Goal: Transaction & Acquisition: Purchase product/service

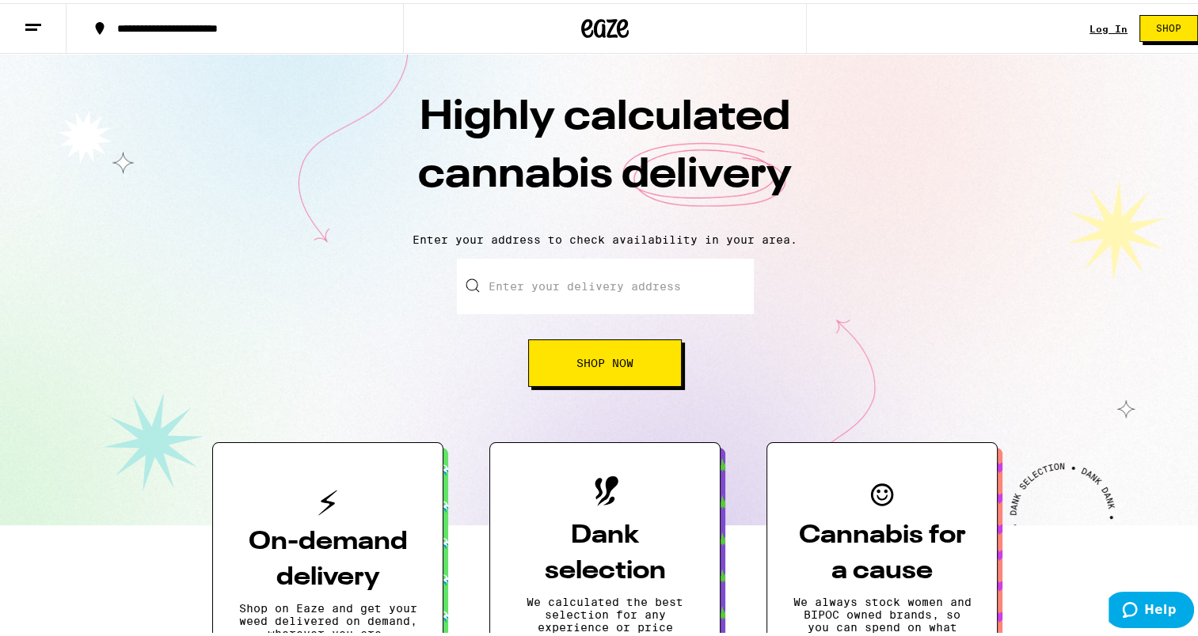
click at [532, 277] on input "Enter your delivery address" at bounding box center [605, 283] width 297 height 55
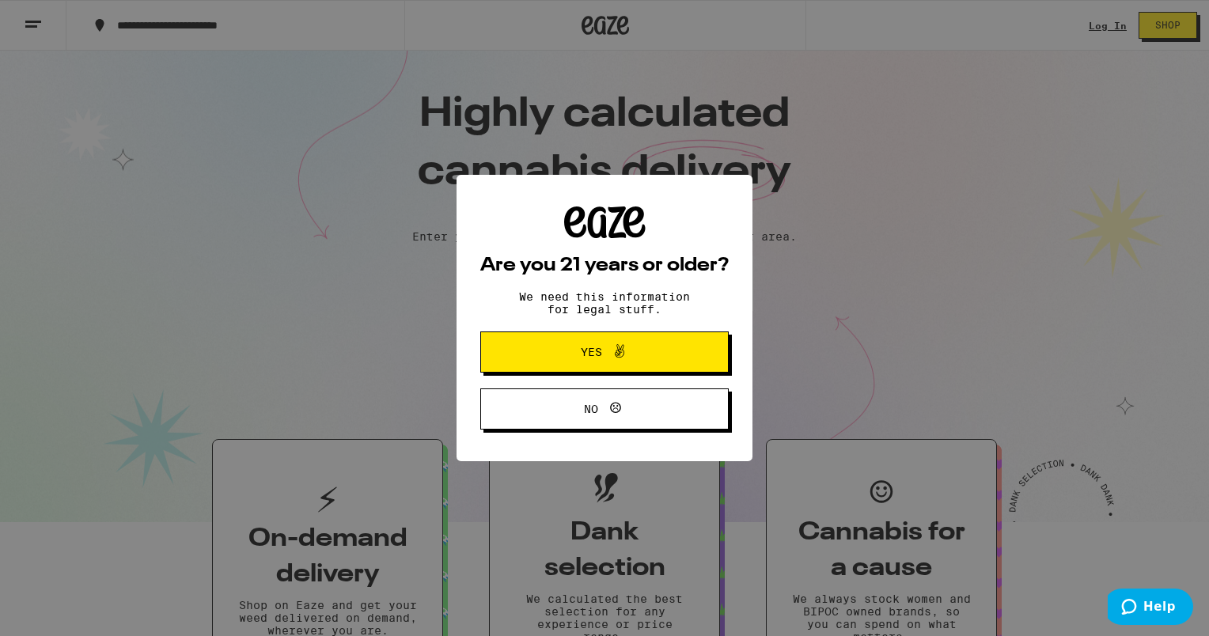
click at [575, 357] on span "Yes" at bounding box center [605, 352] width 120 height 21
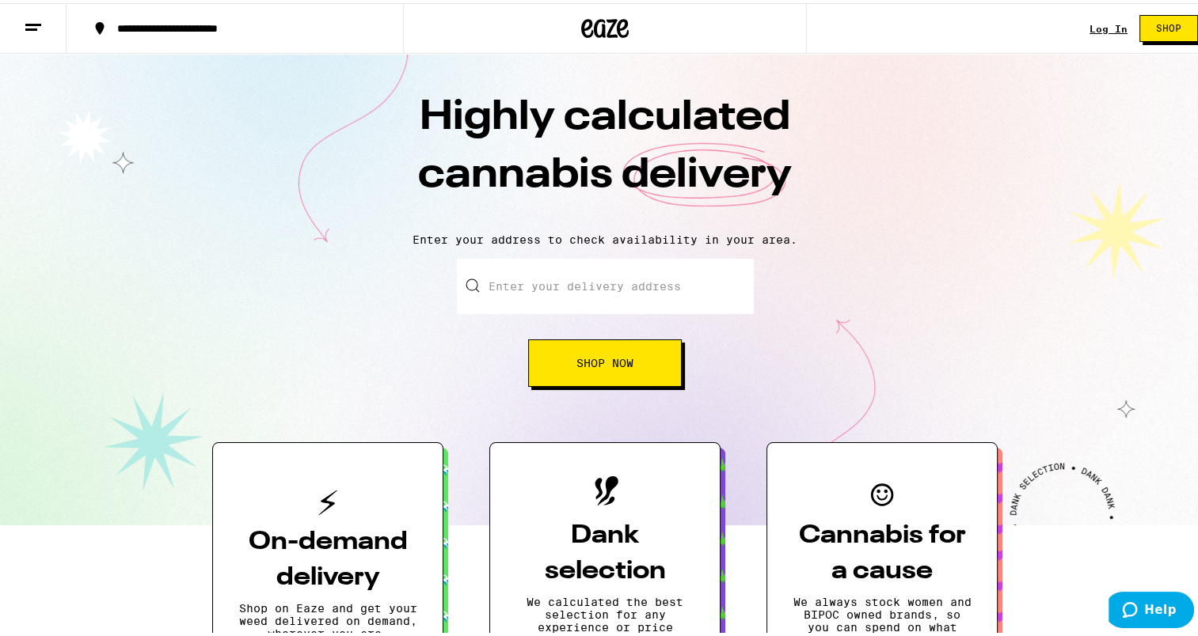
click at [526, 279] on input "Enter your delivery address" at bounding box center [605, 283] width 297 height 55
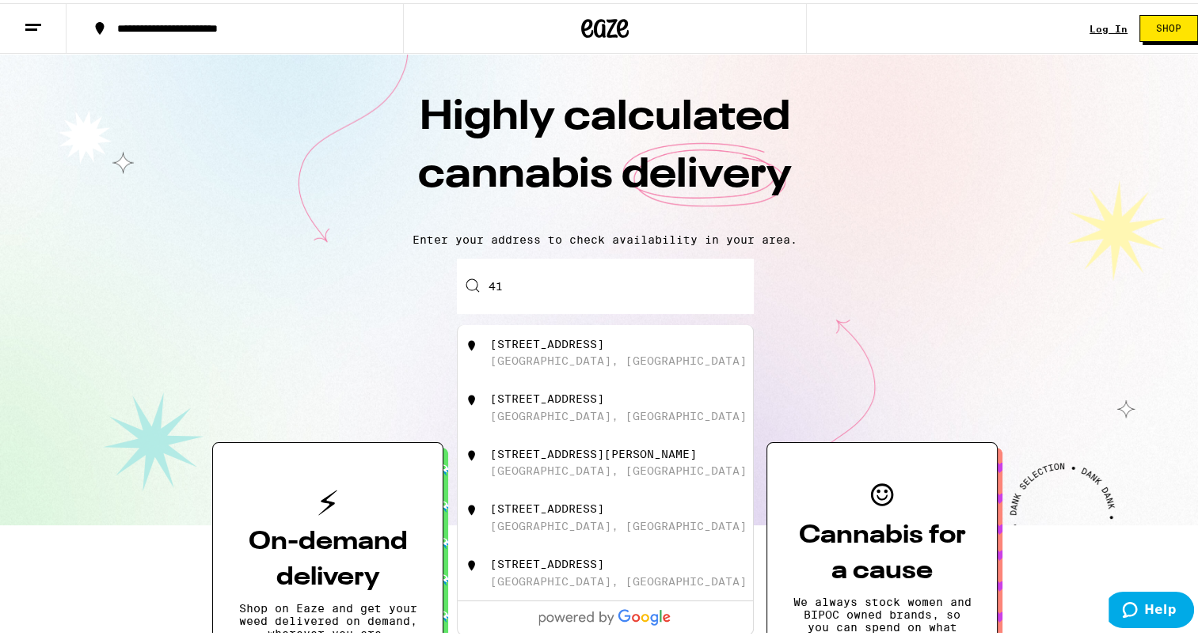
type input "4"
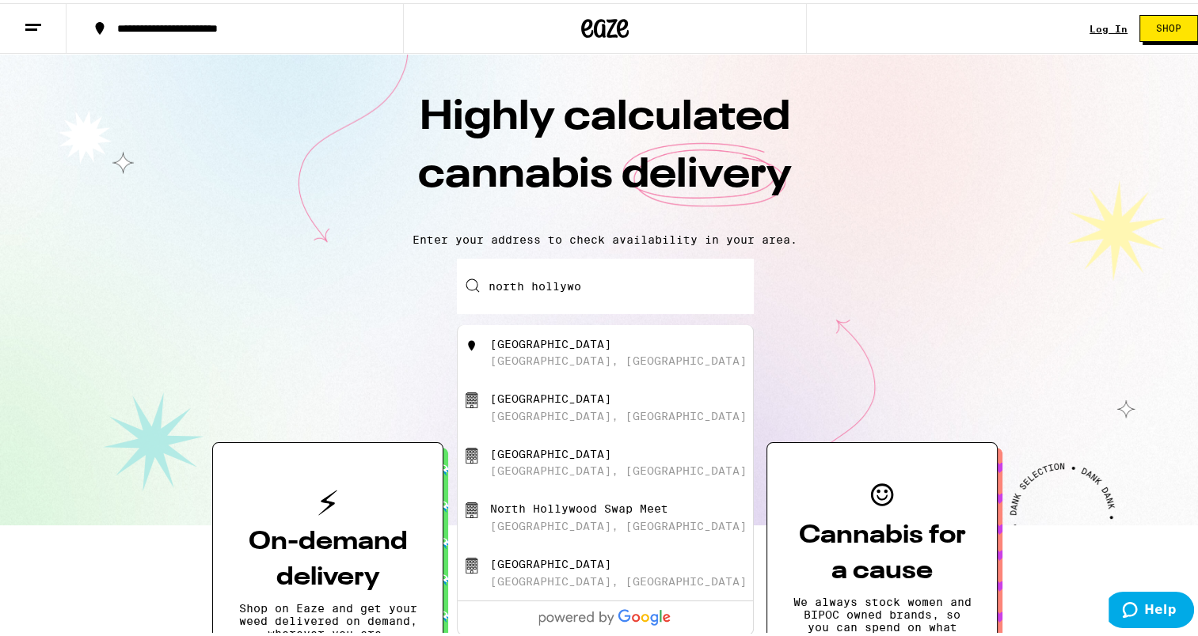
click at [560, 347] on div "[GEOGRAPHIC_DATA]" at bounding box center [550, 341] width 121 height 13
type input "[GEOGRAPHIC_DATA], [GEOGRAPHIC_DATA], [GEOGRAPHIC_DATA]"
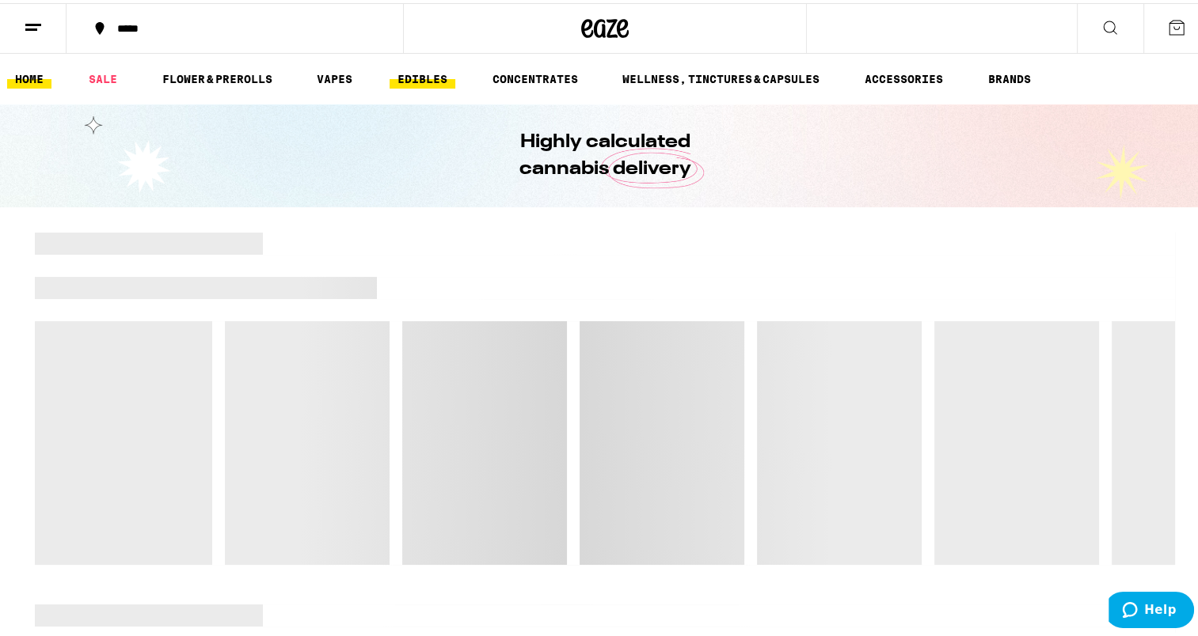
click at [437, 73] on link "EDIBLES" at bounding box center [422, 75] width 66 height 19
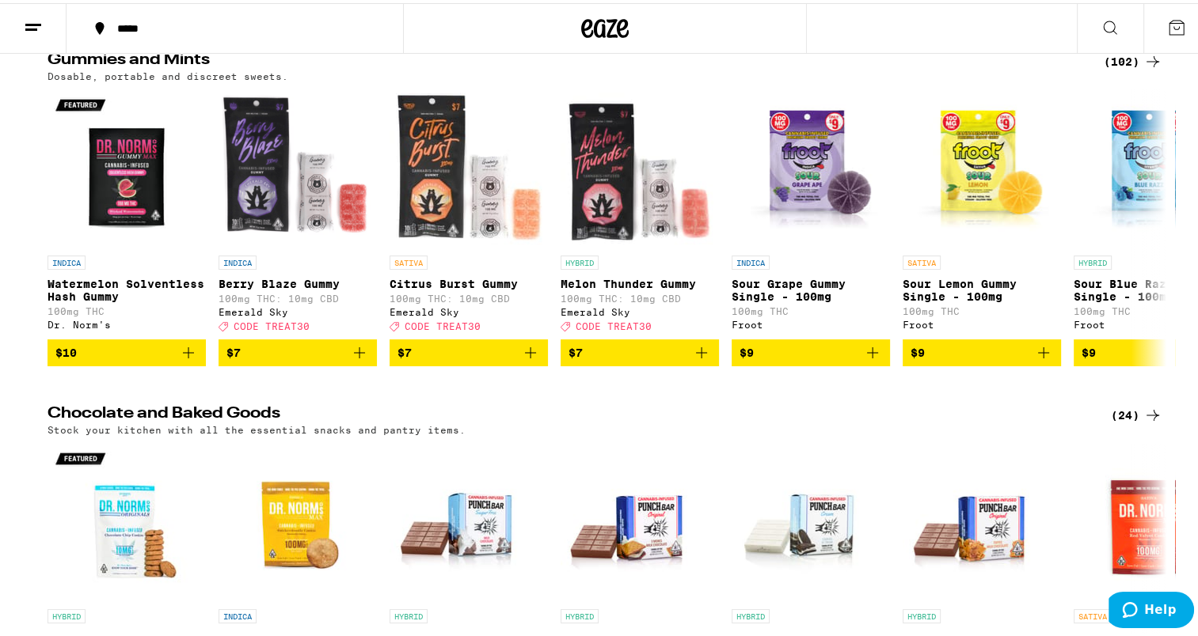
scroll to position [103, 0]
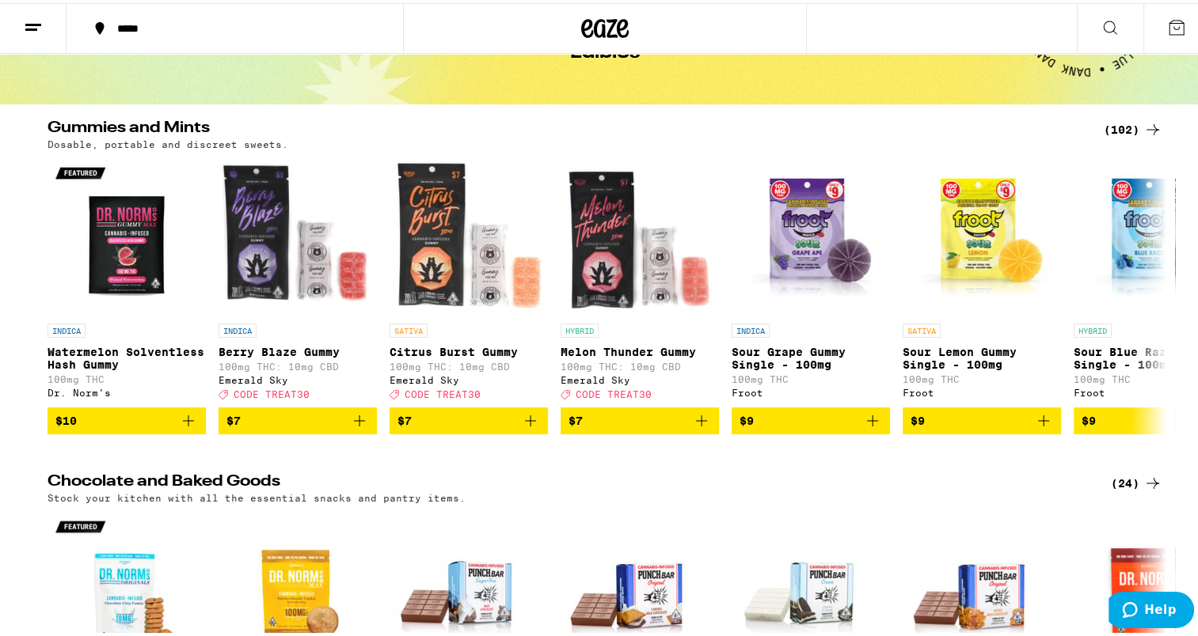
click at [1133, 130] on div "(102)" at bounding box center [1132, 126] width 59 height 19
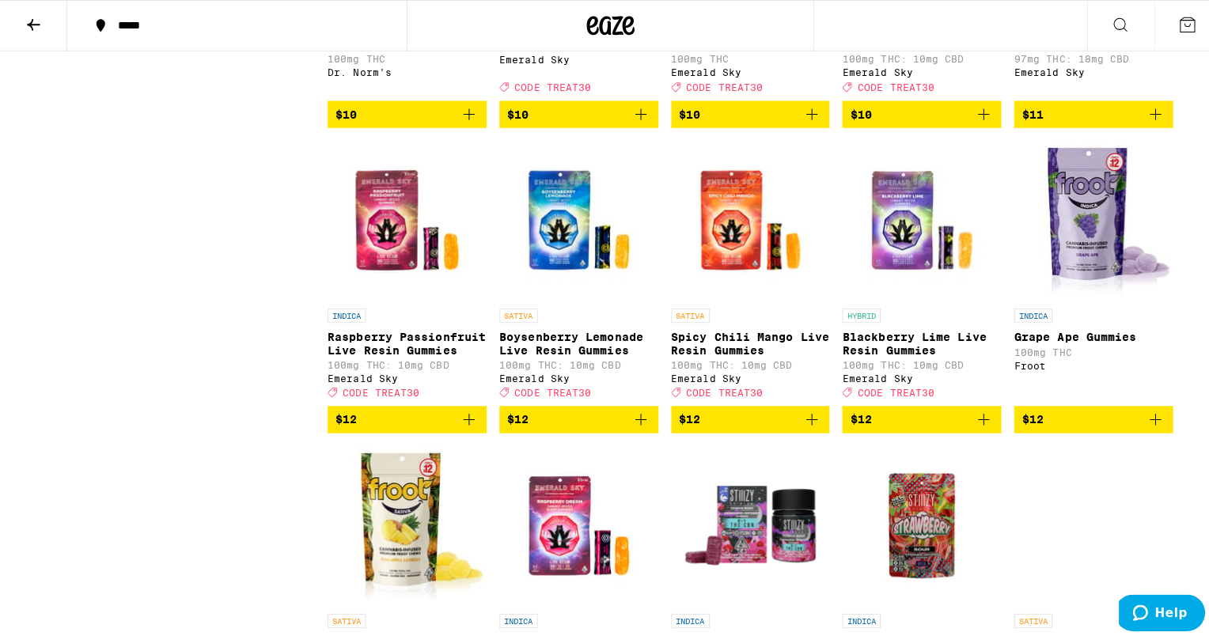
scroll to position [984, 0]
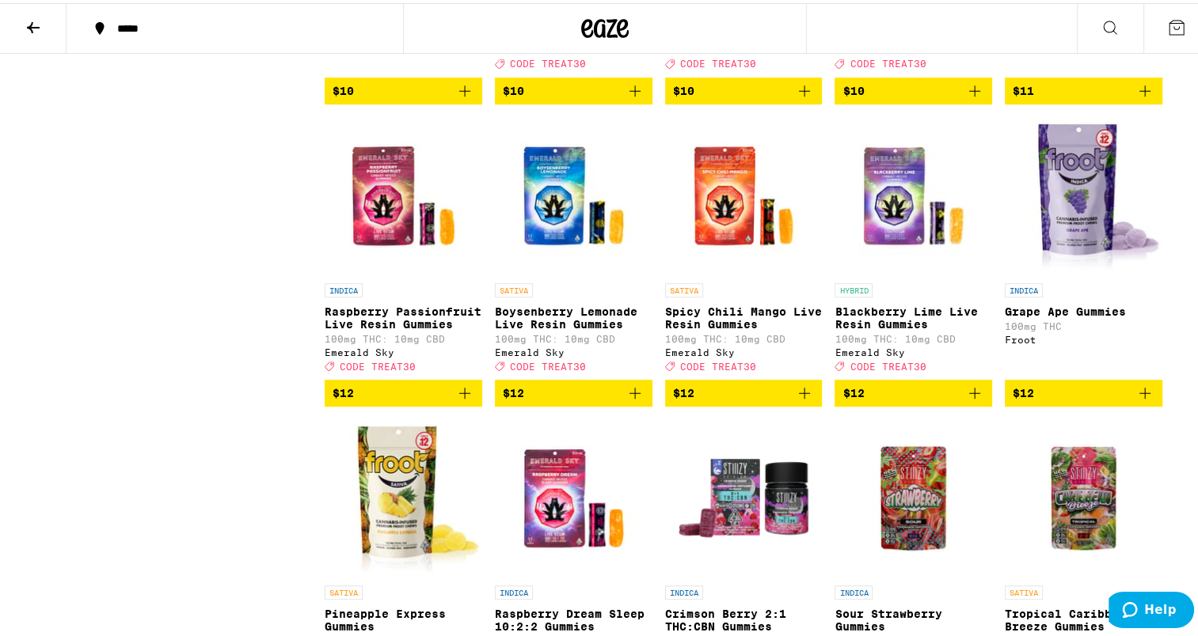
click at [699, 328] on p "Spicy Chili Mango Live Resin Gummies" at bounding box center [744, 314] width 158 height 25
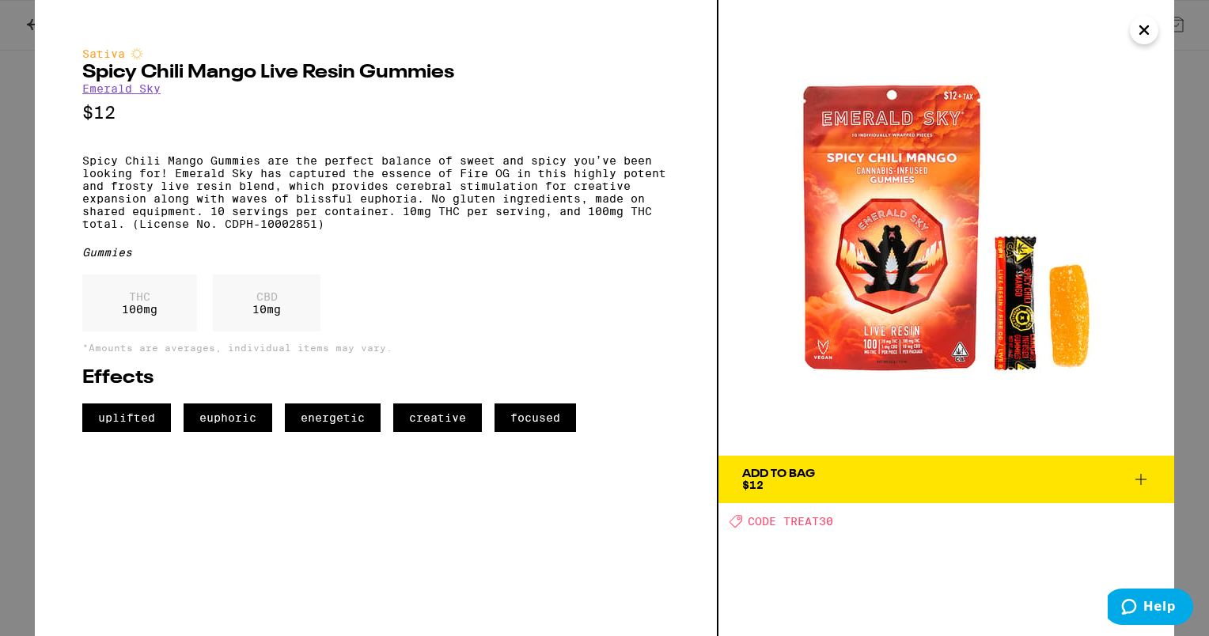
click at [1158, 30] on button "Close" at bounding box center [1144, 30] width 28 height 28
